Goal: Transaction & Acquisition: Purchase product/service

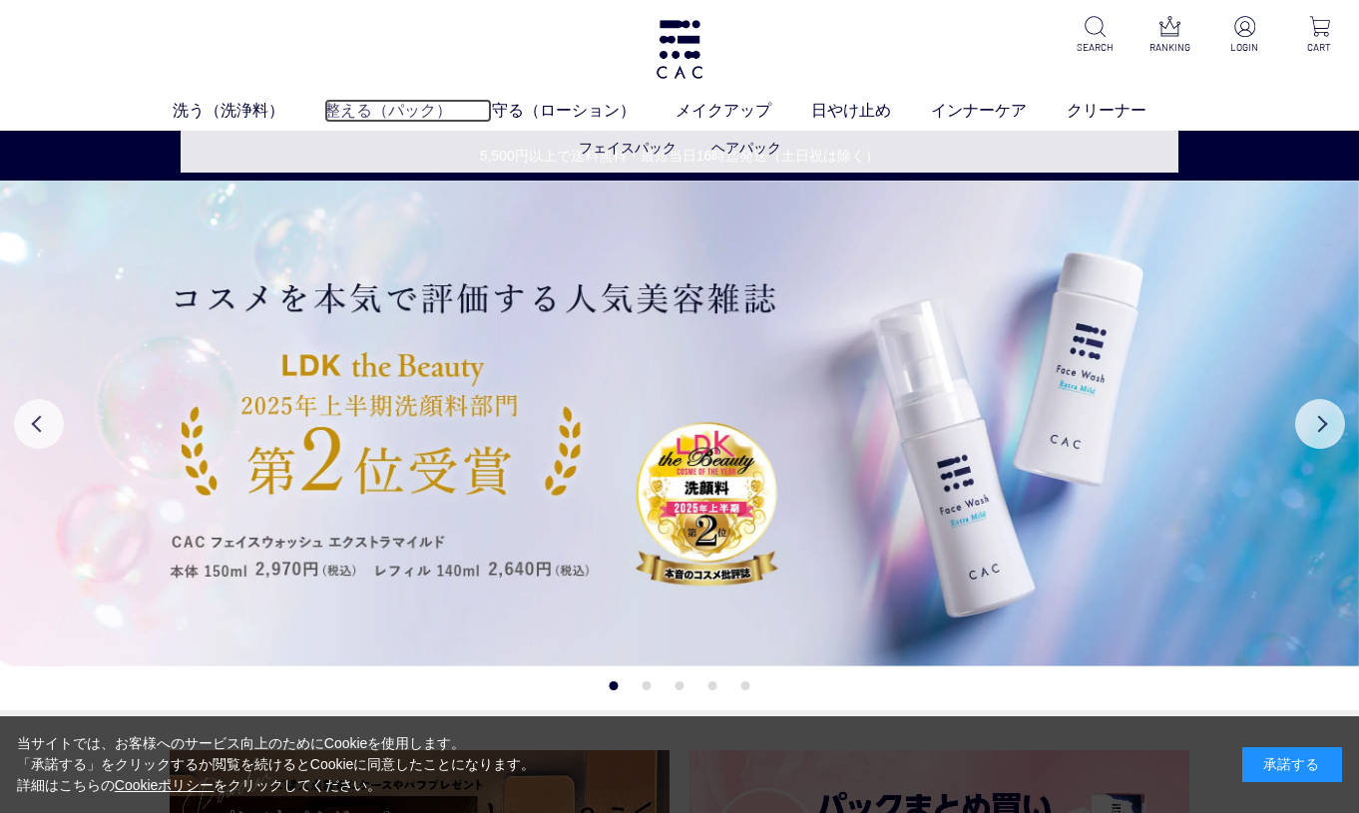
click at [396, 115] on link "整える（パック）" at bounding box center [408, 111] width 168 height 24
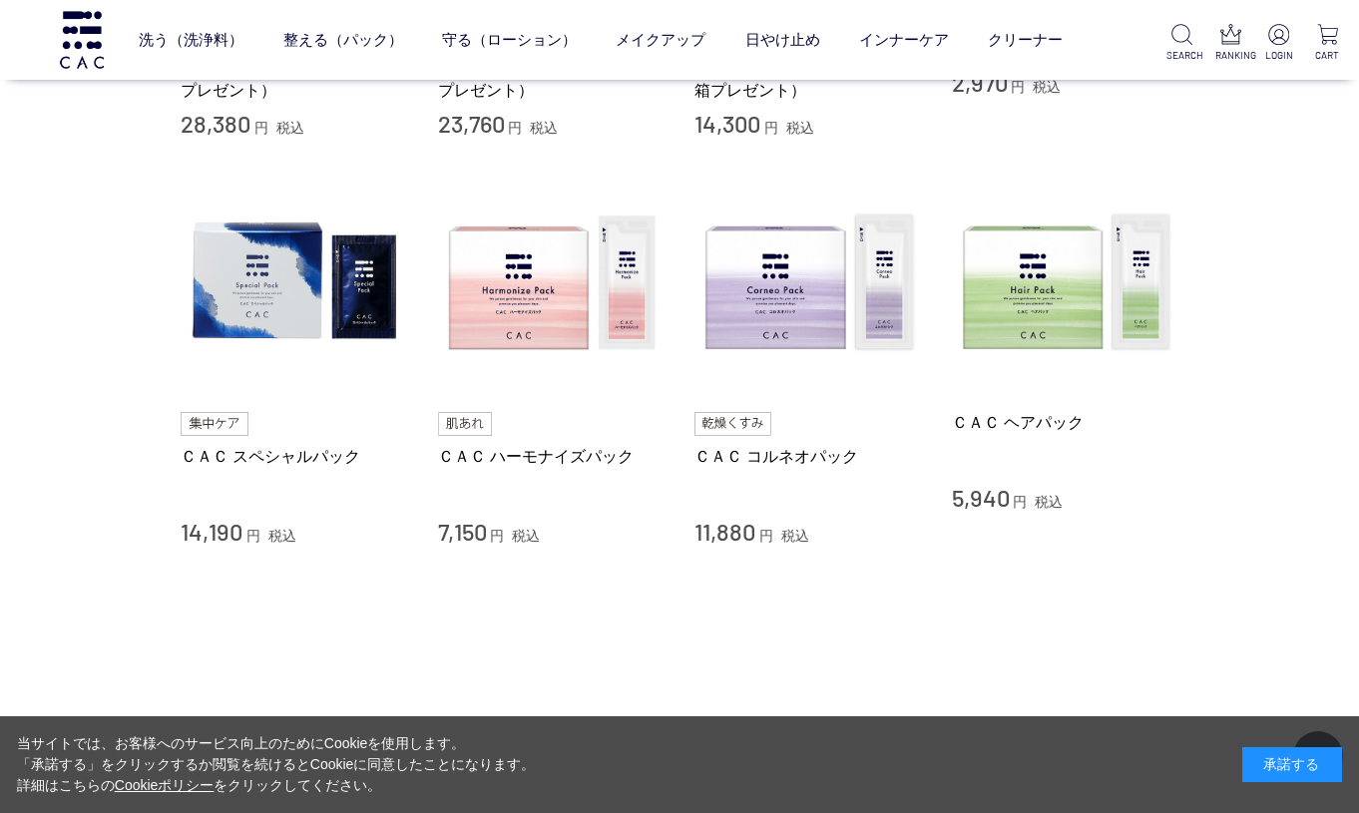
scroll to position [768, 0]
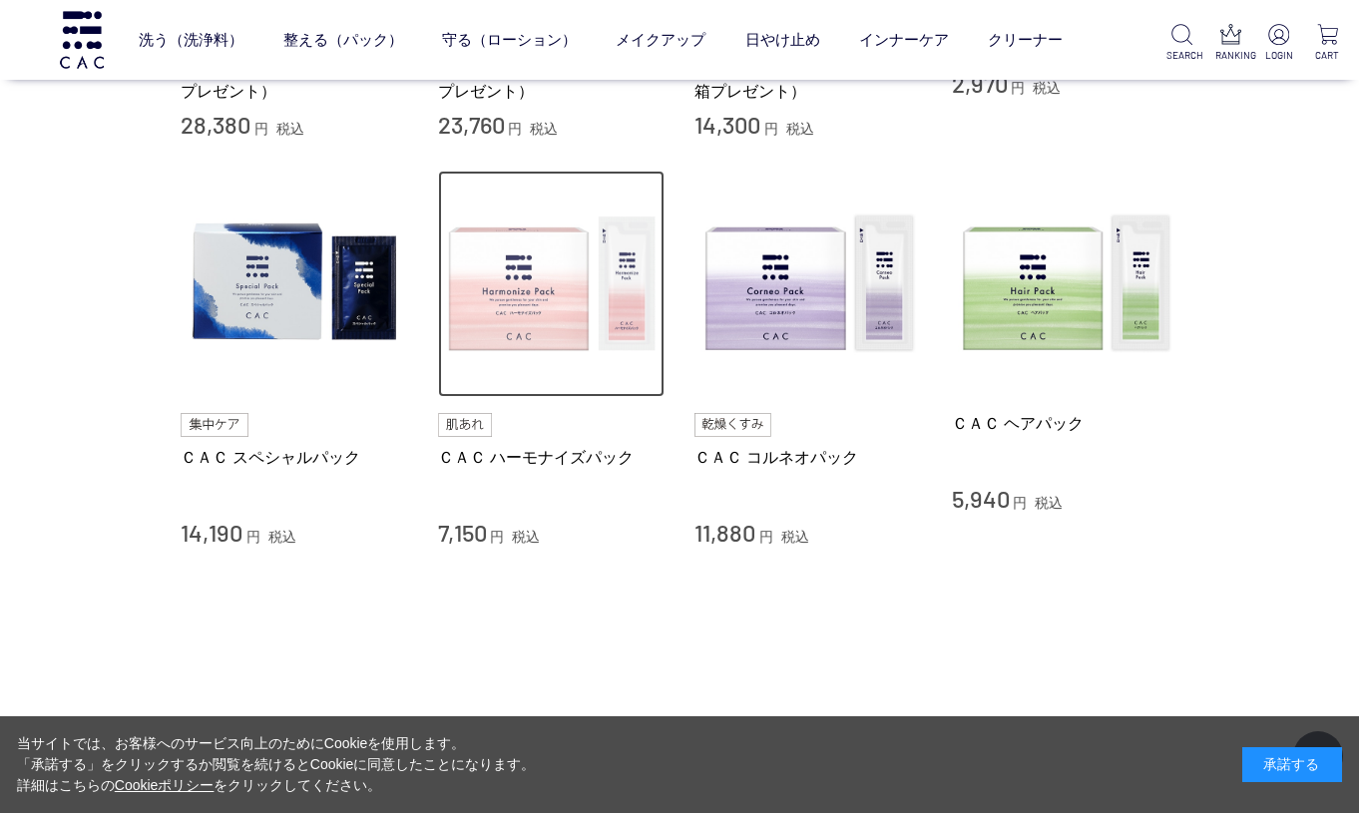
click at [549, 286] on img at bounding box center [551, 284] width 227 height 227
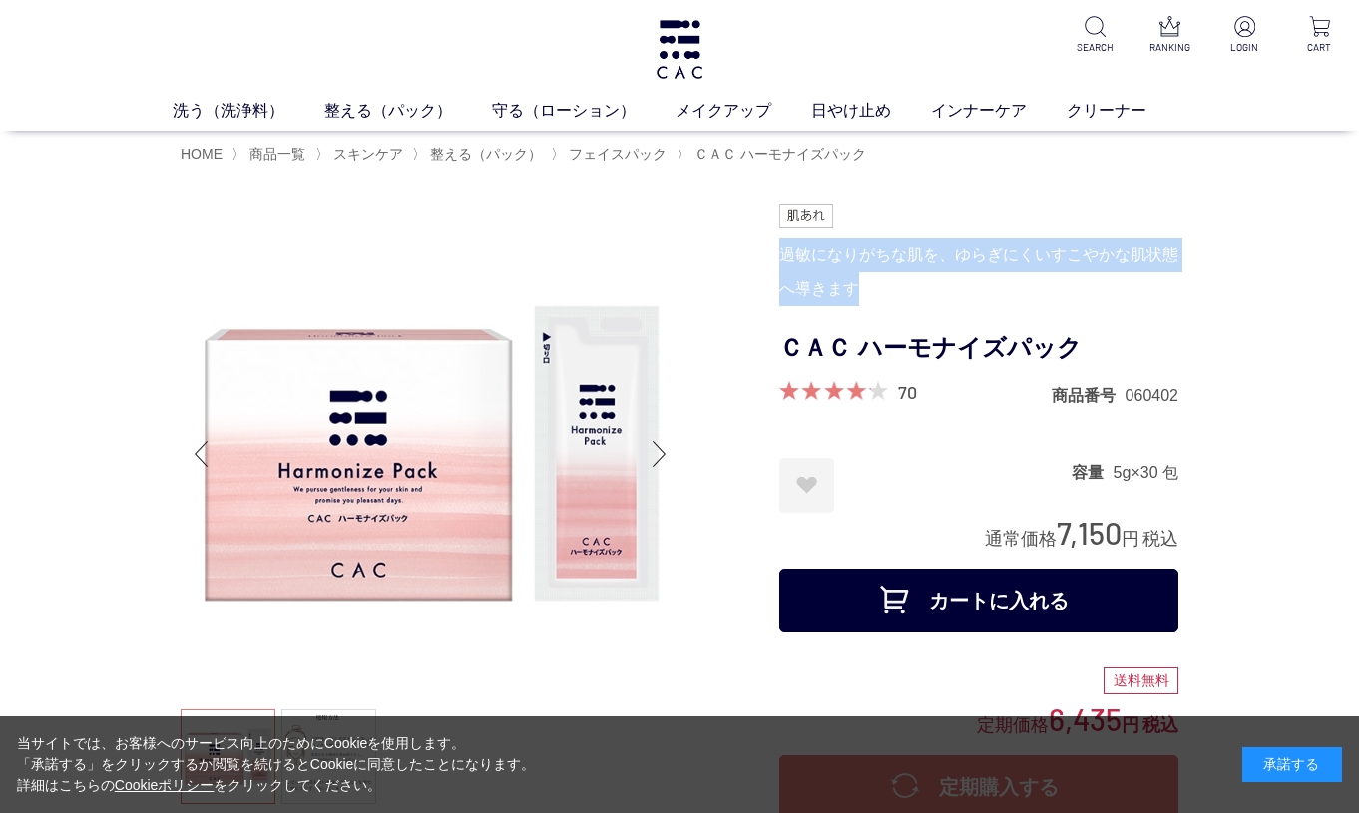
drag, startPoint x: 781, startPoint y: 251, endPoint x: 857, endPoint y: 287, distance: 83.9
click at [857, 287] on div "過敏になりがちな肌を、ゆらぎにくいすこやかな肌状態へ導きます" at bounding box center [978, 272] width 399 height 68
copy div "過敏になりがちな肌を、ゆらぎにくいすこやかな肌状態へ導きます"
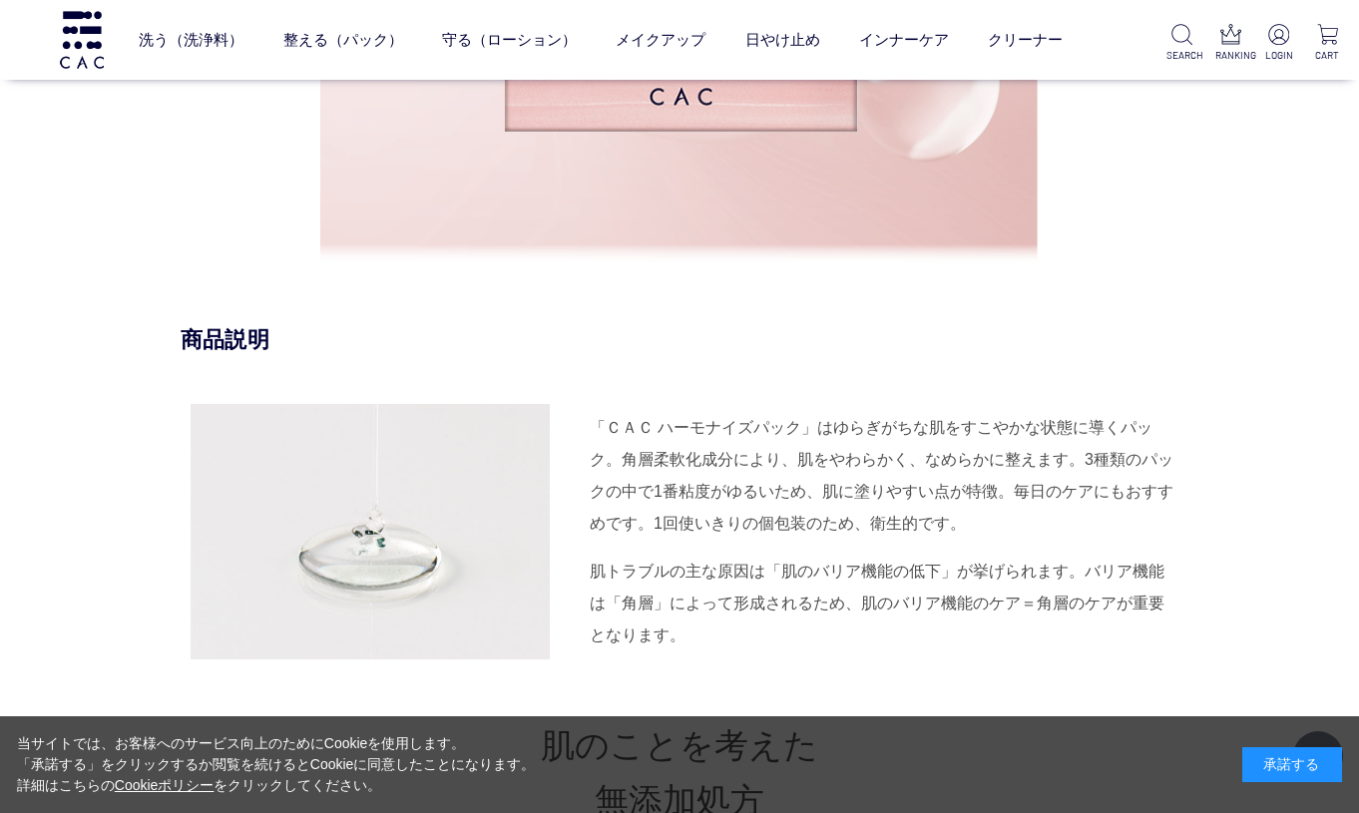
scroll to position [1898, 0]
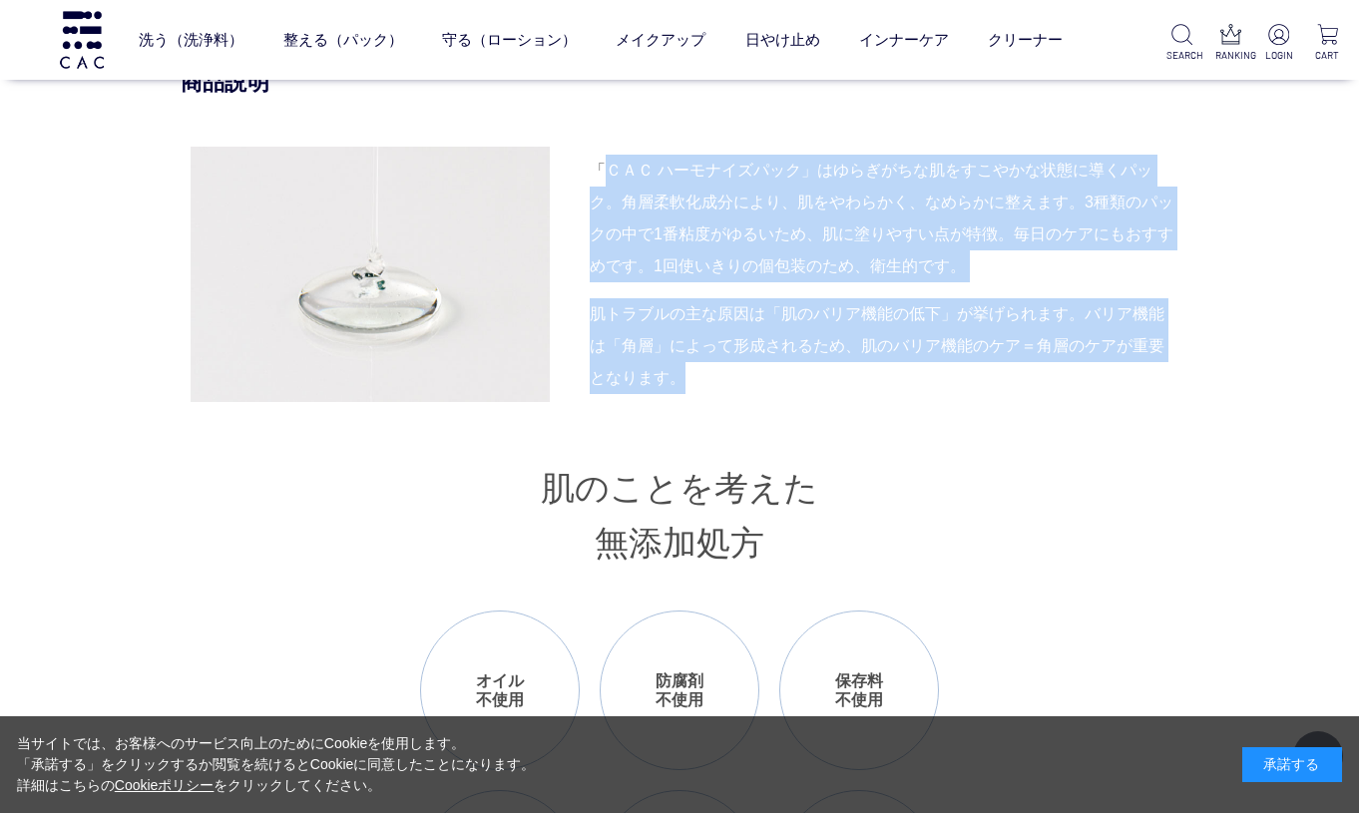
drag, startPoint x: 598, startPoint y: 167, endPoint x: 705, endPoint y: 370, distance: 229.8
click at [705, 370] on div "「ＣＡＣ ハーモナイズパック」はゆらぎがちな肌をすこやかな状態に導くパック。角層柔軟化成分により、肌をやわらかく、なめらかに整えます。3種類のパックの中で1番…" at bounding box center [679, 274] width 997 height 255
click at [618, 180] on div "「ＣＡＣ ハーモナイズパック」はゆらぎがちな肌をすこやかな状態に導くパック。角層柔軟化成分により、肌をやわらかく、なめらかに整えます。3種類のパックの中で1番…" at bounding box center [883, 219] width 588 height 128
drag, startPoint x: 588, startPoint y: 167, endPoint x: 677, endPoint y: 376, distance: 227.5
click at [677, 376] on div "「ＣＡＣ ハーモナイズパック」はゆらぎがちな肌をすこやかな状態に導くパック。角層柔軟化成分により、肌をやわらかく、なめらかに整えます。3種類のパックの中で1番…" at bounding box center [679, 274] width 997 height 255
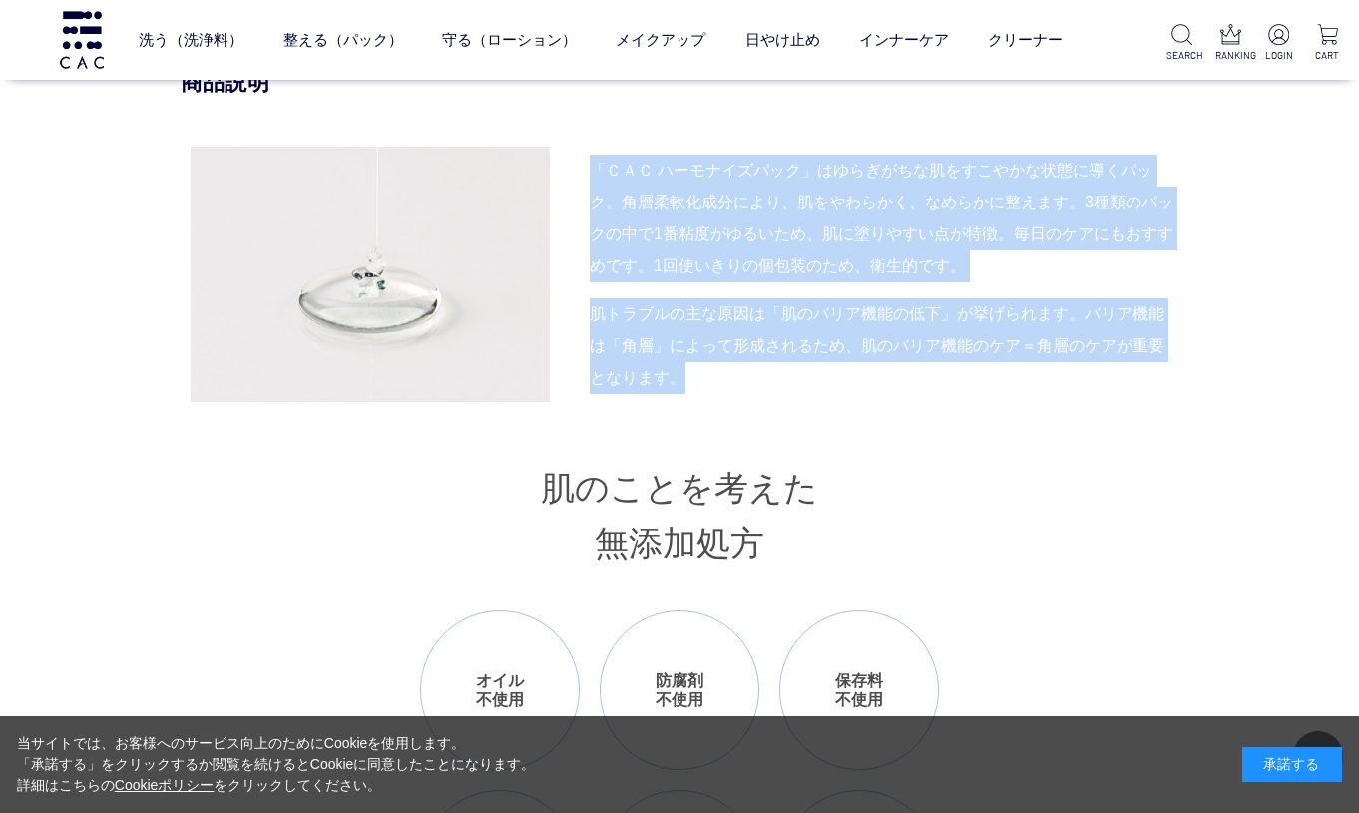
copy div "「ＣＡＣ ハーモナイズパック」はゆらぎがちな肌をすこやかな状態に導くパック。角層柔軟化成分により、肌をやわらかく、なめらかに整えます。3種類のパックの中で1番…"
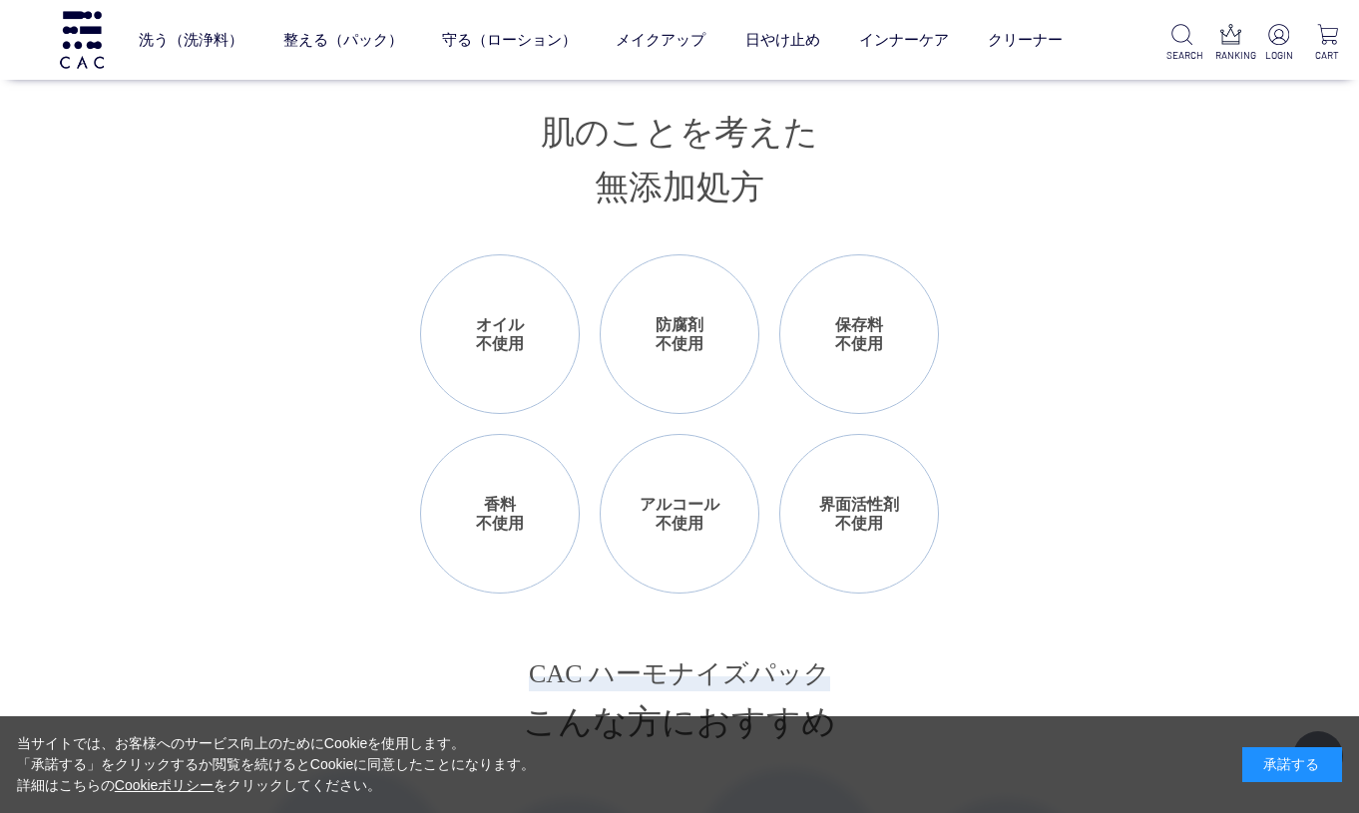
scroll to position [2253, 0]
drag, startPoint x: 482, startPoint y: 328, endPoint x: 527, endPoint y: 340, distance: 46.5
click at [527, 340] on li "オイル 不使用" at bounding box center [500, 335] width 160 height 160
copy li "オイル 不使用"
